Goal: Information Seeking & Learning: Learn about a topic

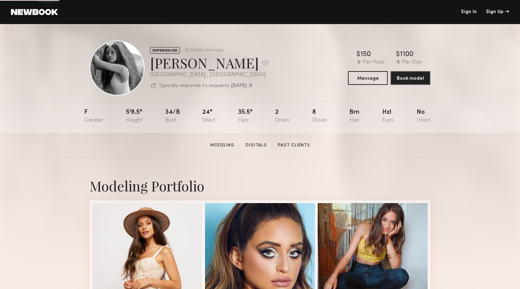
scroll to position [215, 0]
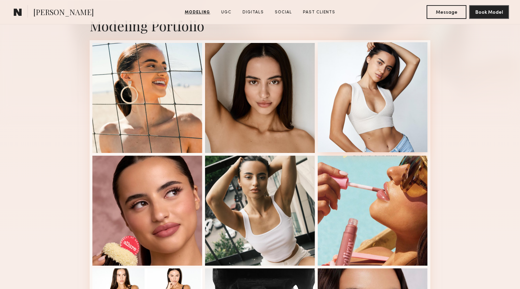
scroll to position [375, 0]
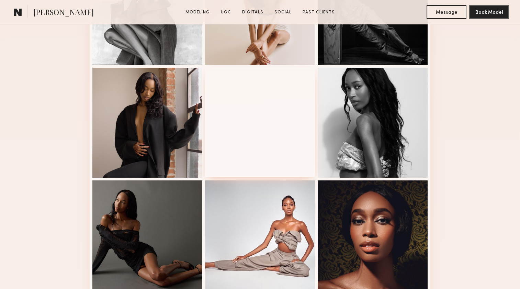
scroll to position [248, 0]
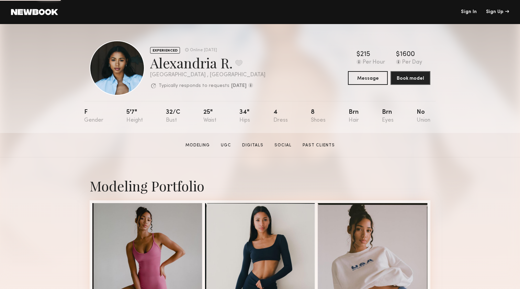
scroll to position [129, 0]
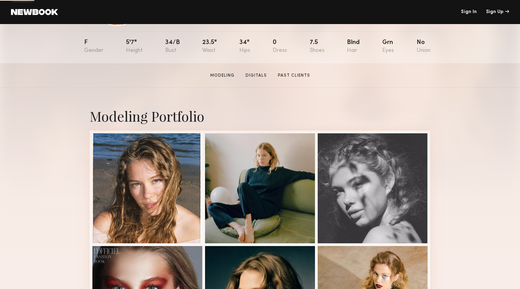
scroll to position [170, 0]
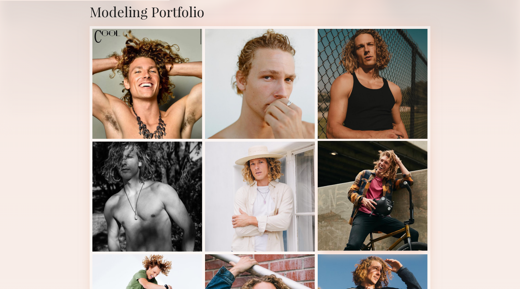
scroll to position [150, 0]
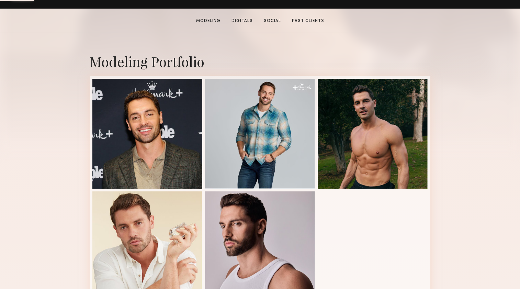
scroll to position [126, 0]
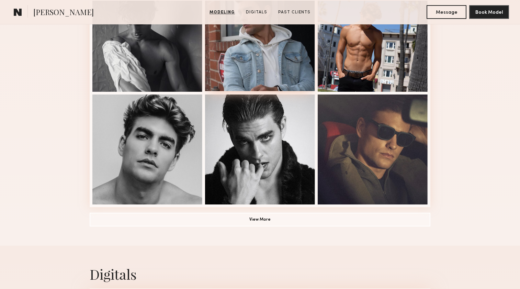
scroll to position [475, 0]
